Goal: Task Accomplishment & Management: Manage account settings

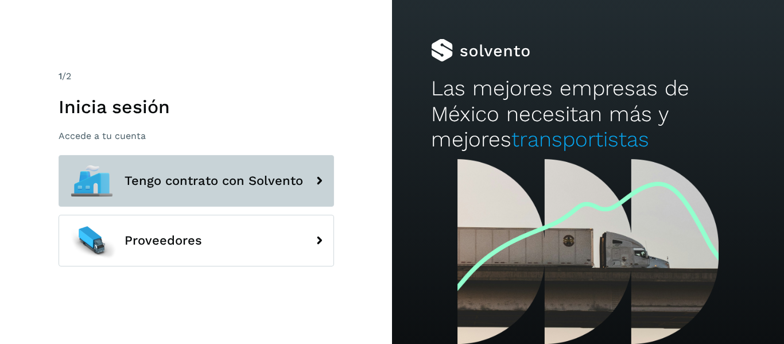
click at [210, 181] on span "Tengo contrato con Solvento" at bounding box center [214, 181] width 179 height 14
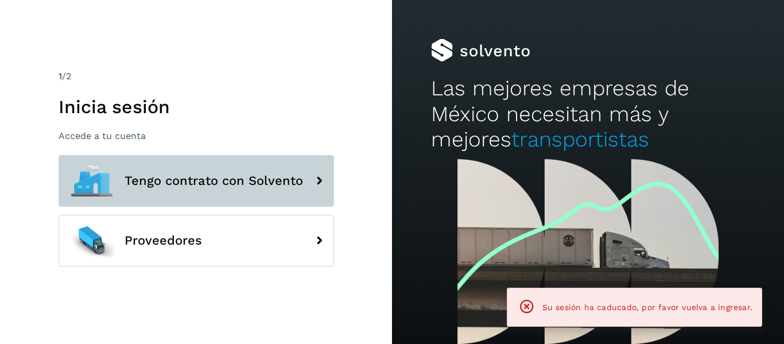
click at [259, 187] on span "Tengo contrato con Solvento" at bounding box center [214, 181] width 179 height 14
click at [265, 188] on button "Tengo contrato con Solvento" at bounding box center [197, 181] width 276 height 52
click at [321, 183] on icon at bounding box center [319, 180] width 23 height 23
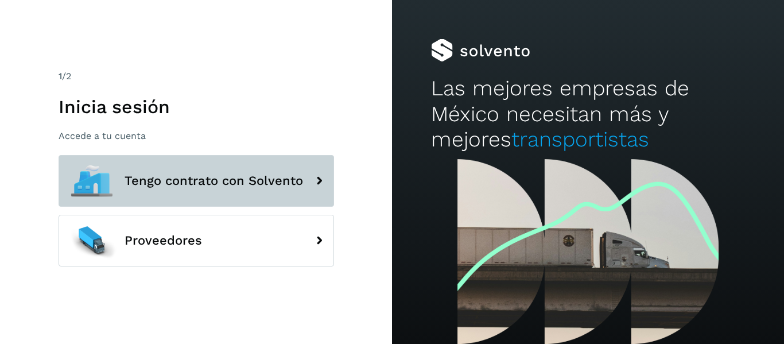
click at [210, 160] on button "Tengo contrato con Solvento" at bounding box center [197, 181] width 276 height 52
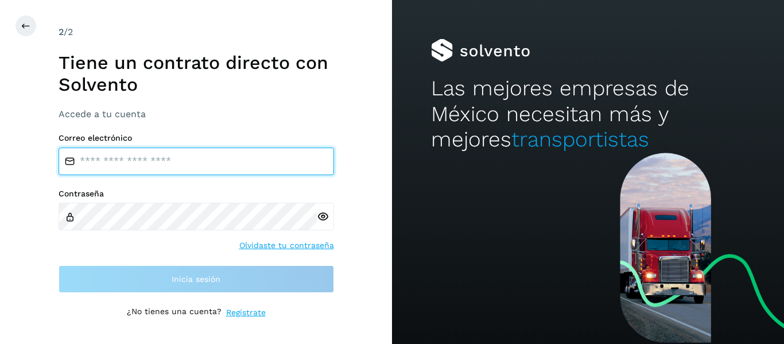
type input "**********"
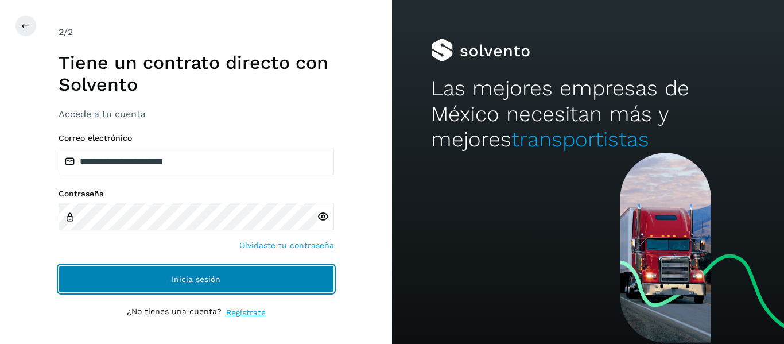
click at [187, 285] on button "Inicia sesión" at bounding box center [197, 279] width 276 height 28
